Goal: Task Accomplishment & Management: Manage account settings

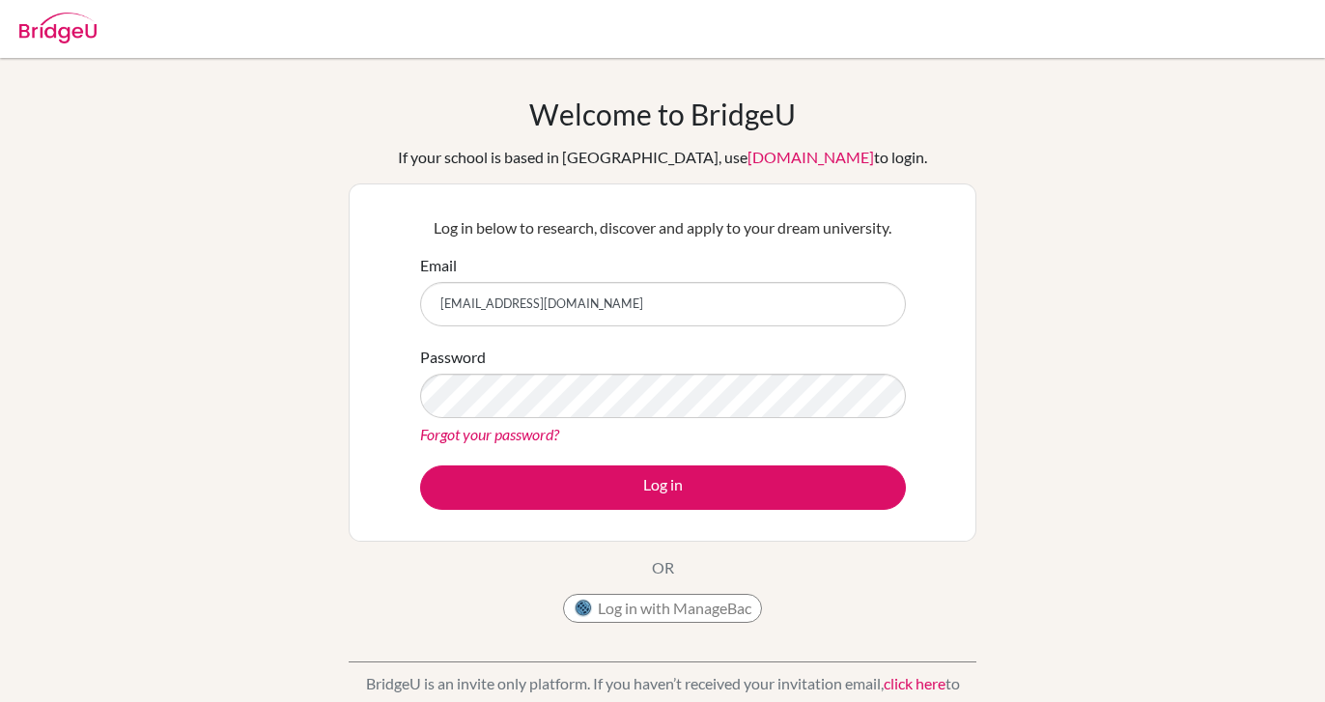
type input "[EMAIL_ADDRESS][DOMAIN_NAME]"
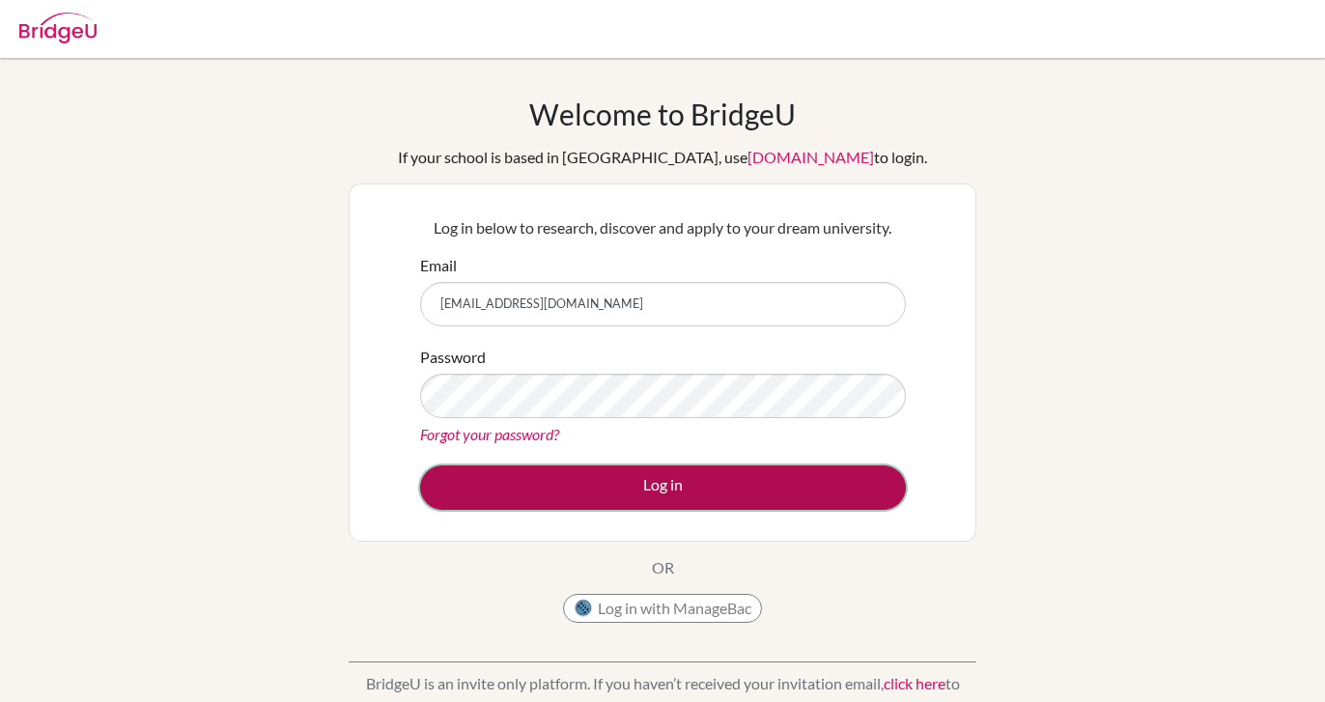
click at [686, 499] on button "Log in" at bounding box center [663, 487] width 486 height 44
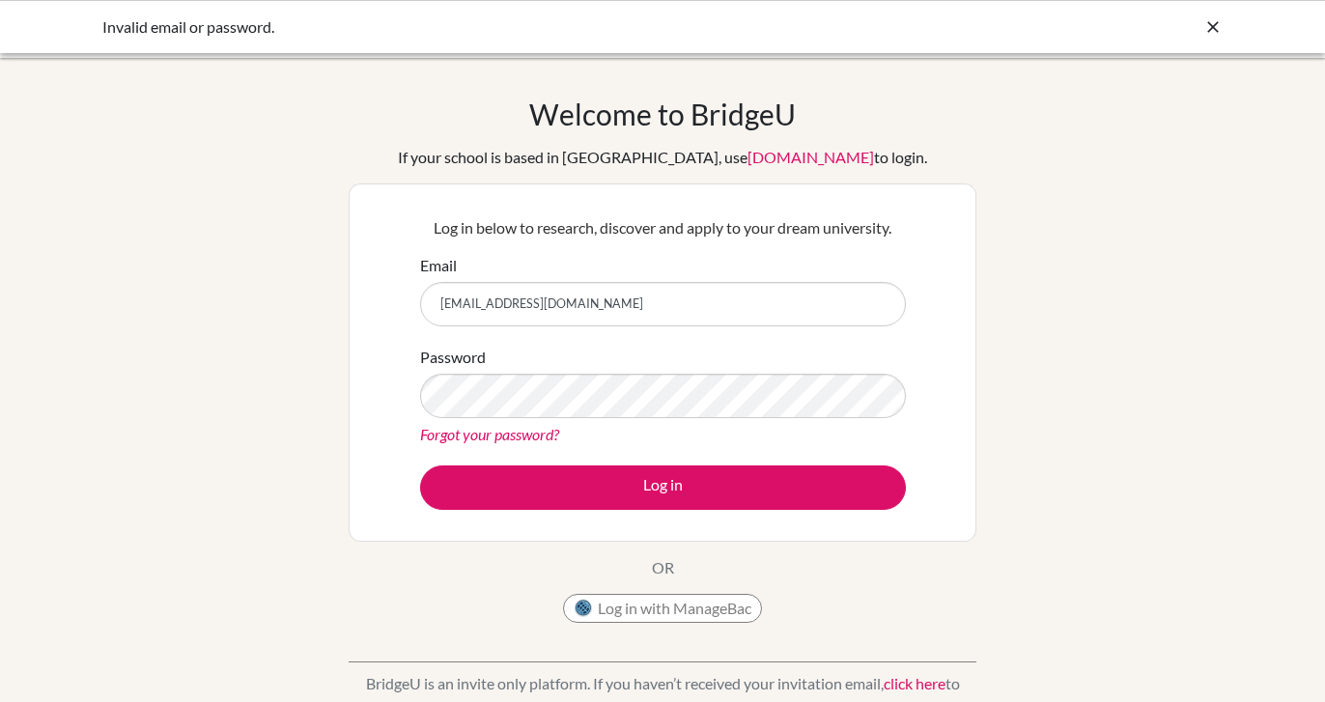
drag, startPoint x: 664, startPoint y: 309, endPoint x: 333, endPoint y: 287, distance: 332.0
click at [333, 287] on div "Welcome to BridgeU If your school is based in China, use app.bridge-u.com.cn to…" at bounding box center [662, 413] width 1325 height 632
type input "Jose_Bustamante@menoruio.edu.ec"
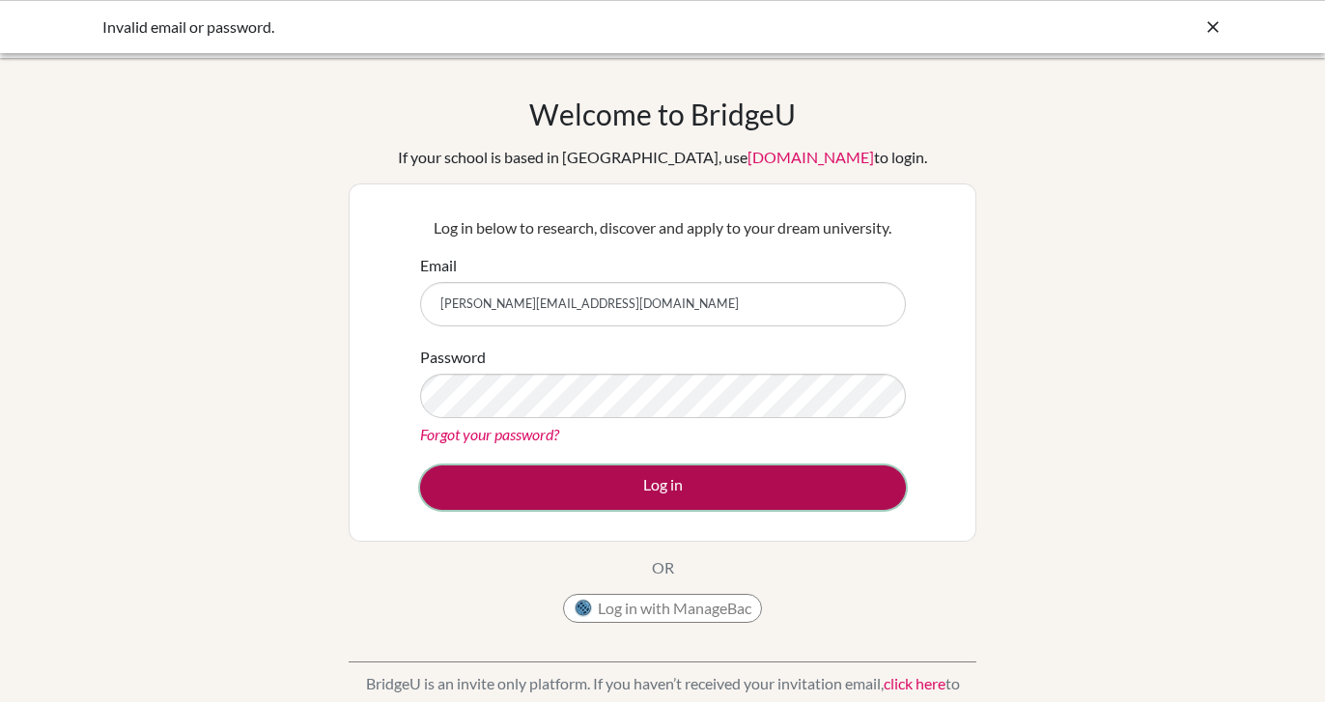
click at [708, 485] on button "Log in" at bounding box center [663, 487] width 486 height 44
